Goal: Navigation & Orientation: Find specific page/section

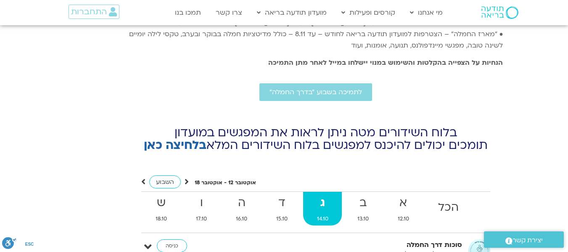
scroll to position [3062, 0]
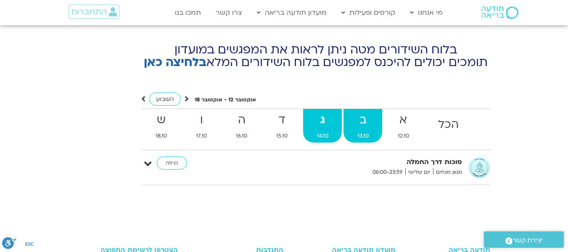
click at [357, 111] on strong "ב" at bounding box center [362, 120] width 39 height 19
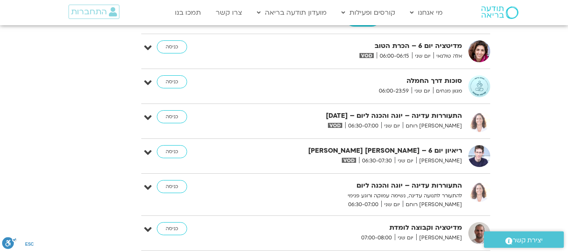
scroll to position [3025, 0]
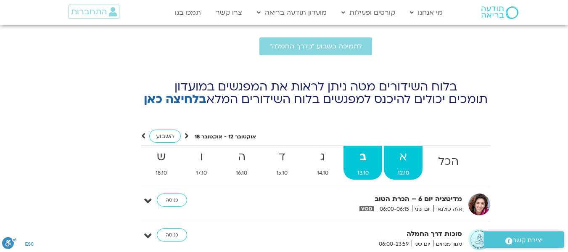
click at [405, 147] on strong "א" at bounding box center [403, 156] width 39 height 19
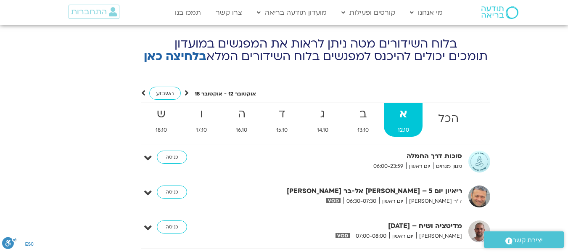
scroll to position [3084, 0]
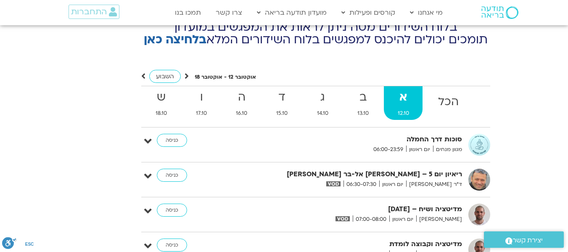
click at [404, 168] on strong "ריאיון יום 5 – אסף סטי אל-בר ודנה ברגר" at bounding box center [359, 173] width 206 height 11
click at [167, 168] on link "כניסה" at bounding box center [172, 174] width 30 height 13
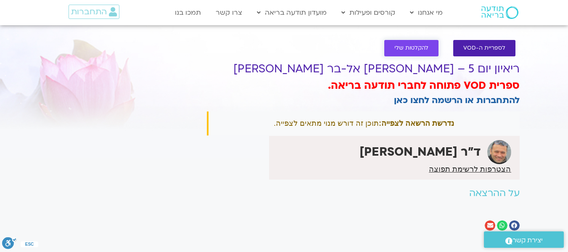
click at [426, 44] on link "להקלטות שלי" at bounding box center [411, 48] width 54 height 16
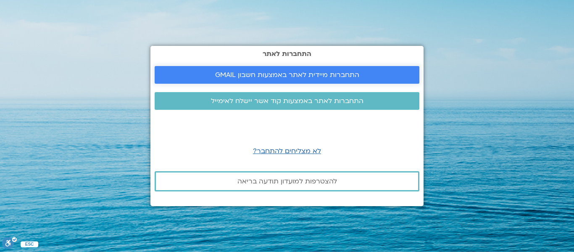
click at [297, 76] on span "התחברות מיידית לאתר באמצעות חשבון GMAIL" at bounding box center [287, 75] width 144 height 8
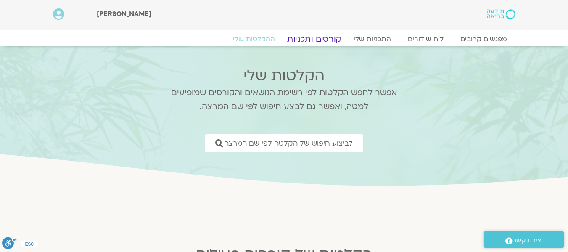
click at [326, 35] on link "קורסים ותכניות" at bounding box center [314, 39] width 74 height 10
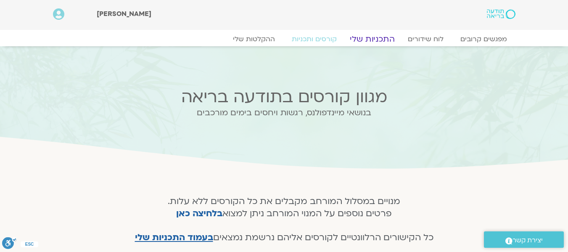
click at [383, 39] on link "התכניות שלי" at bounding box center [371, 39] width 65 height 10
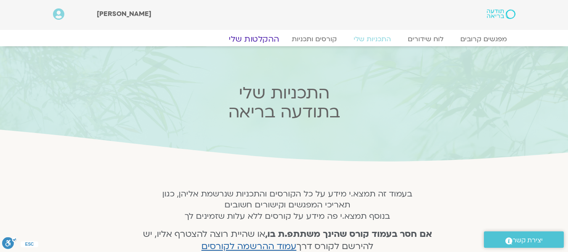
click at [266, 39] on link "ההקלטות שלי" at bounding box center [253, 39] width 71 height 10
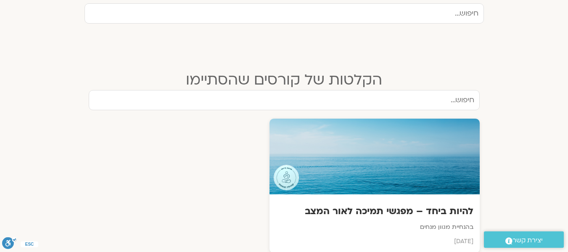
scroll to position [300, 0]
